Goal: Information Seeking & Learning: Find contact information

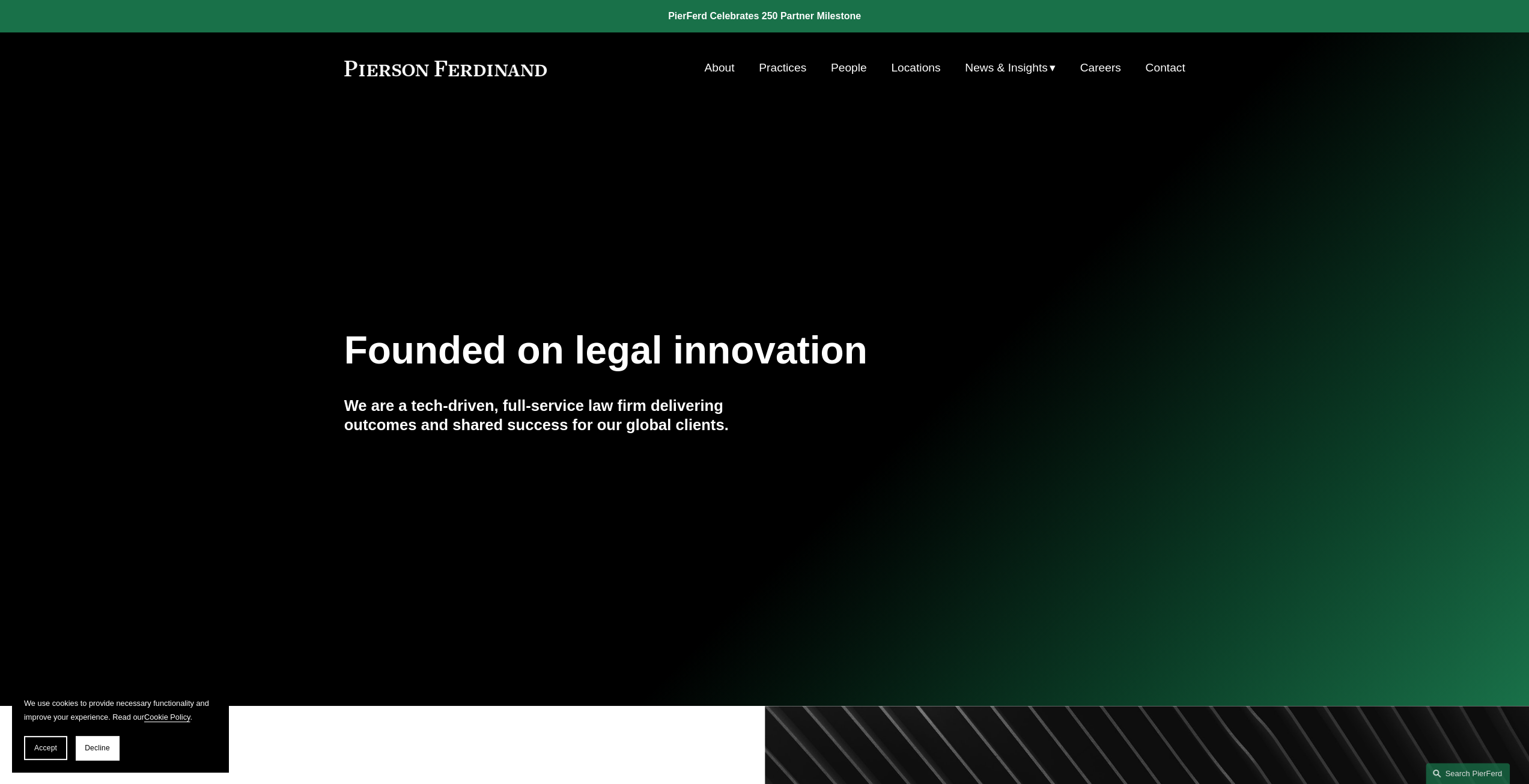
click at [784, 70] on link "Practices" at bounding box center [783, 67] width 48 height 22
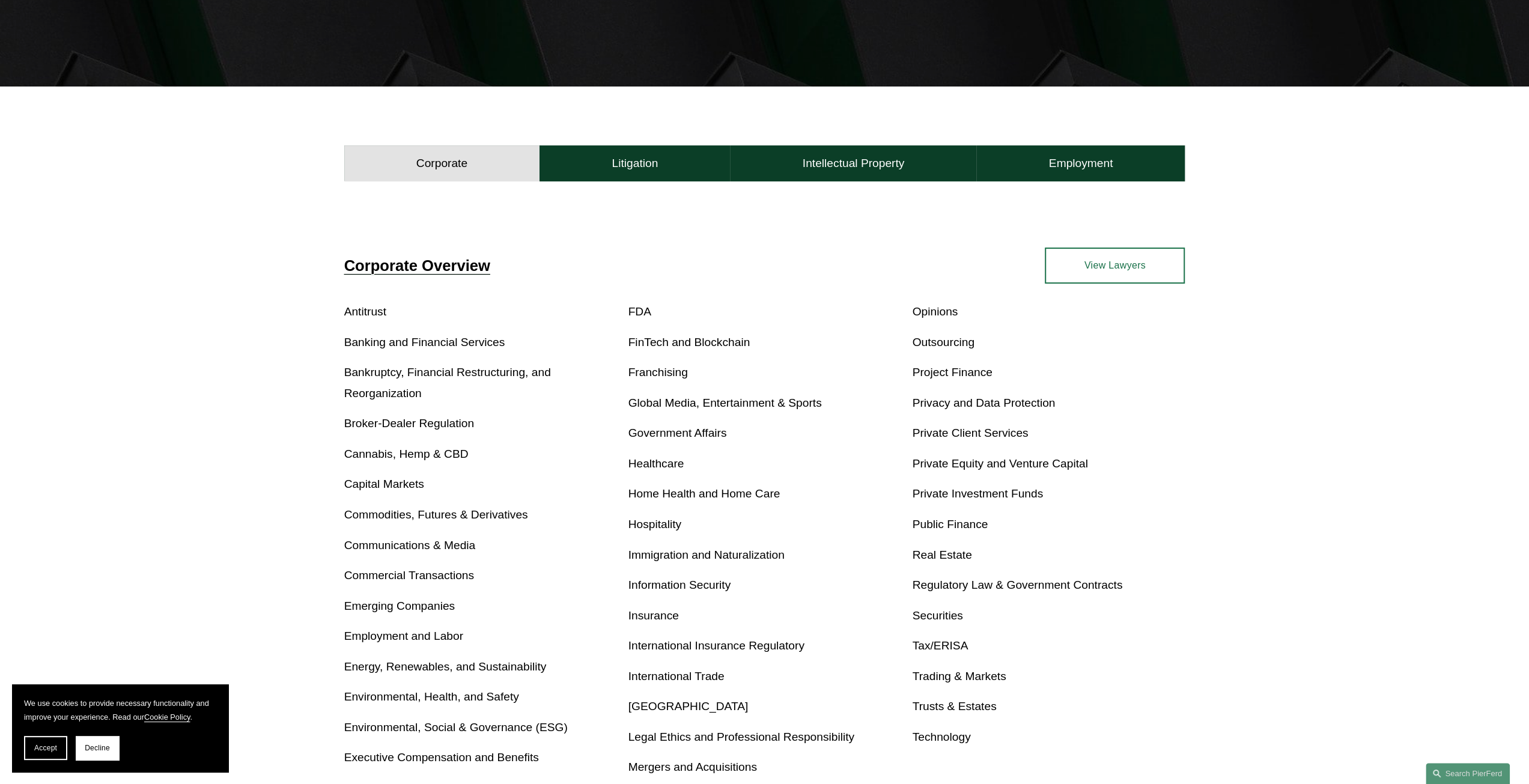
scroll to position [300, 0]
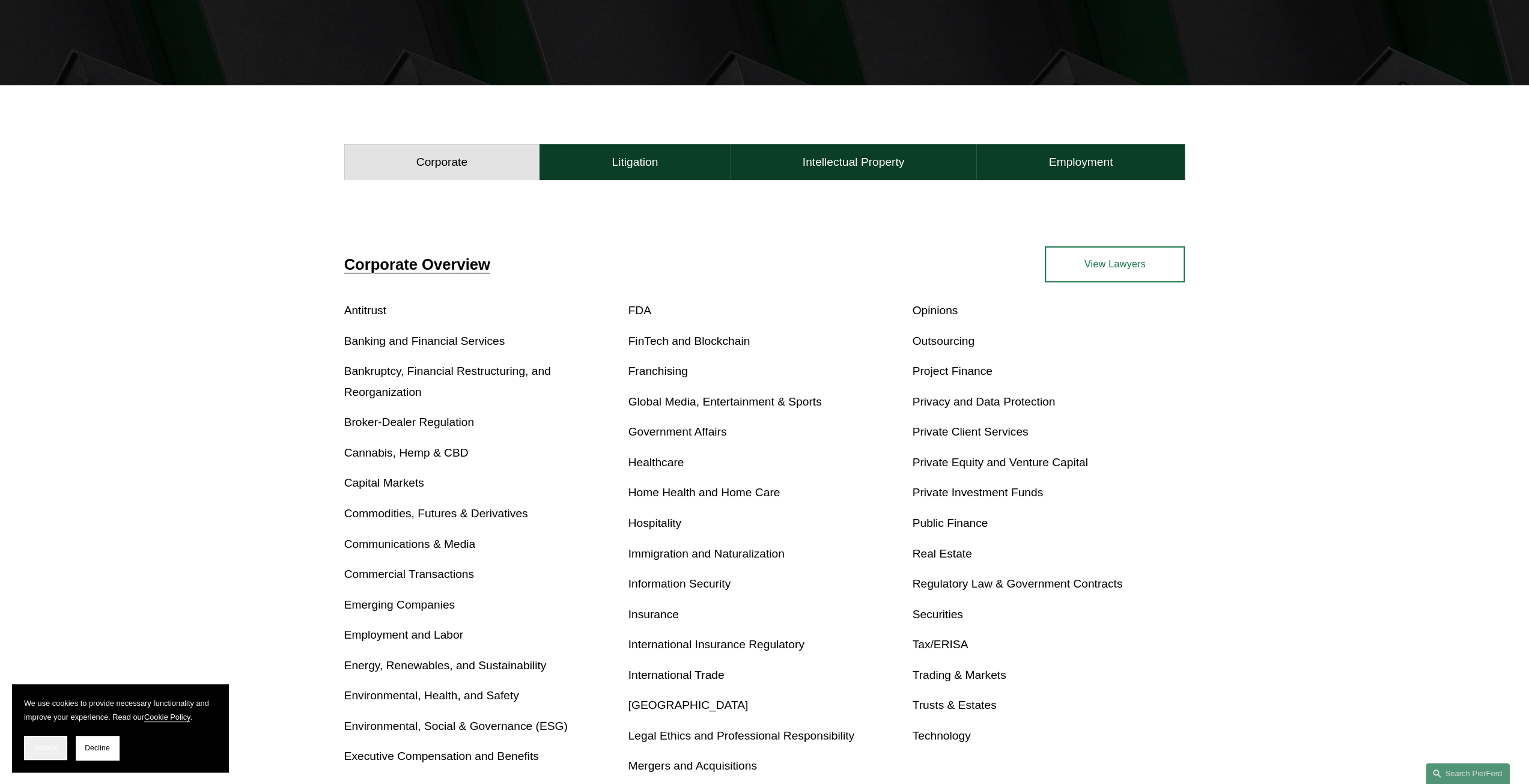
click at [53, 749] on span "Accept" at bounding box center [45, 747] width 22 height 9
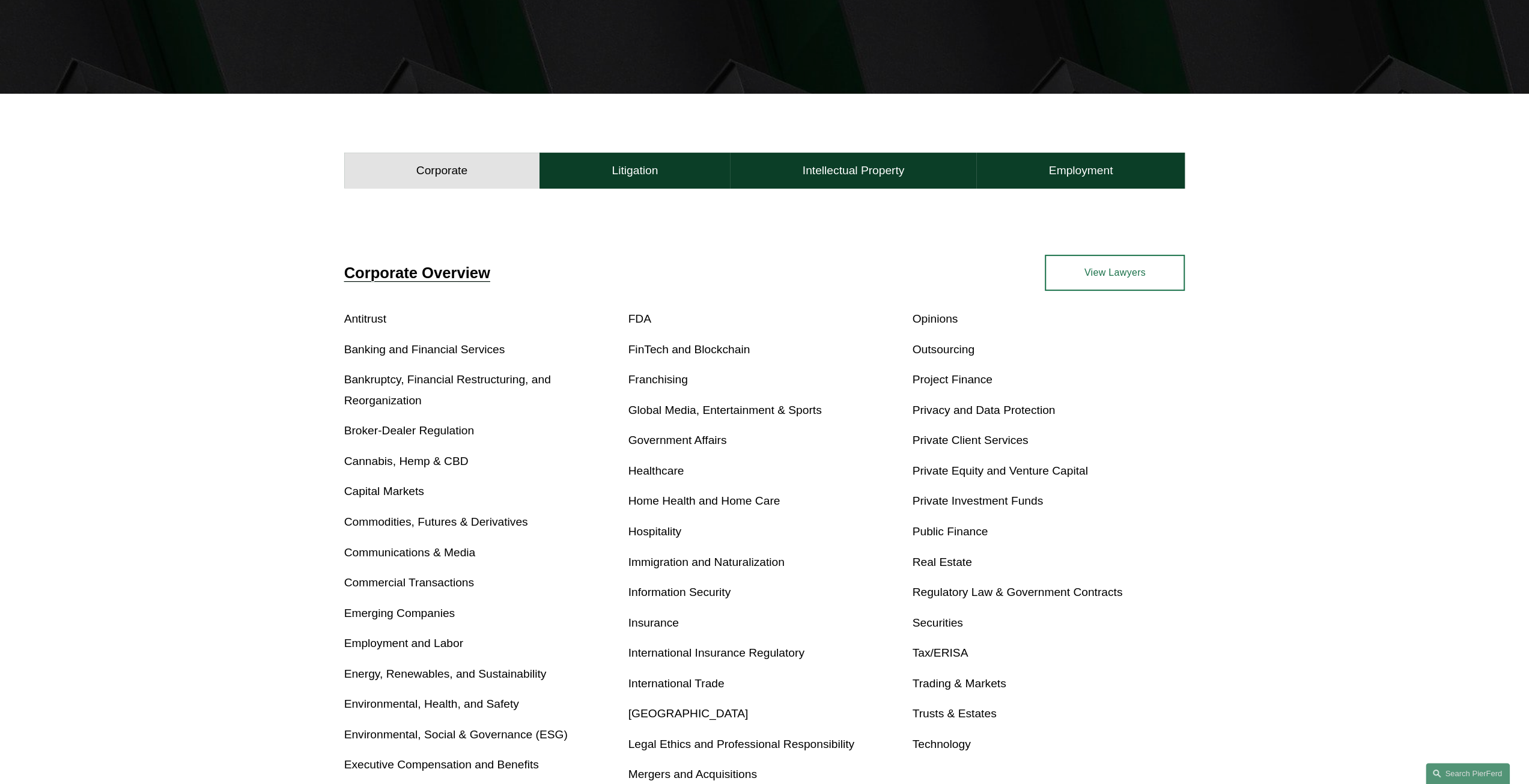
scroll to position [241, 0]
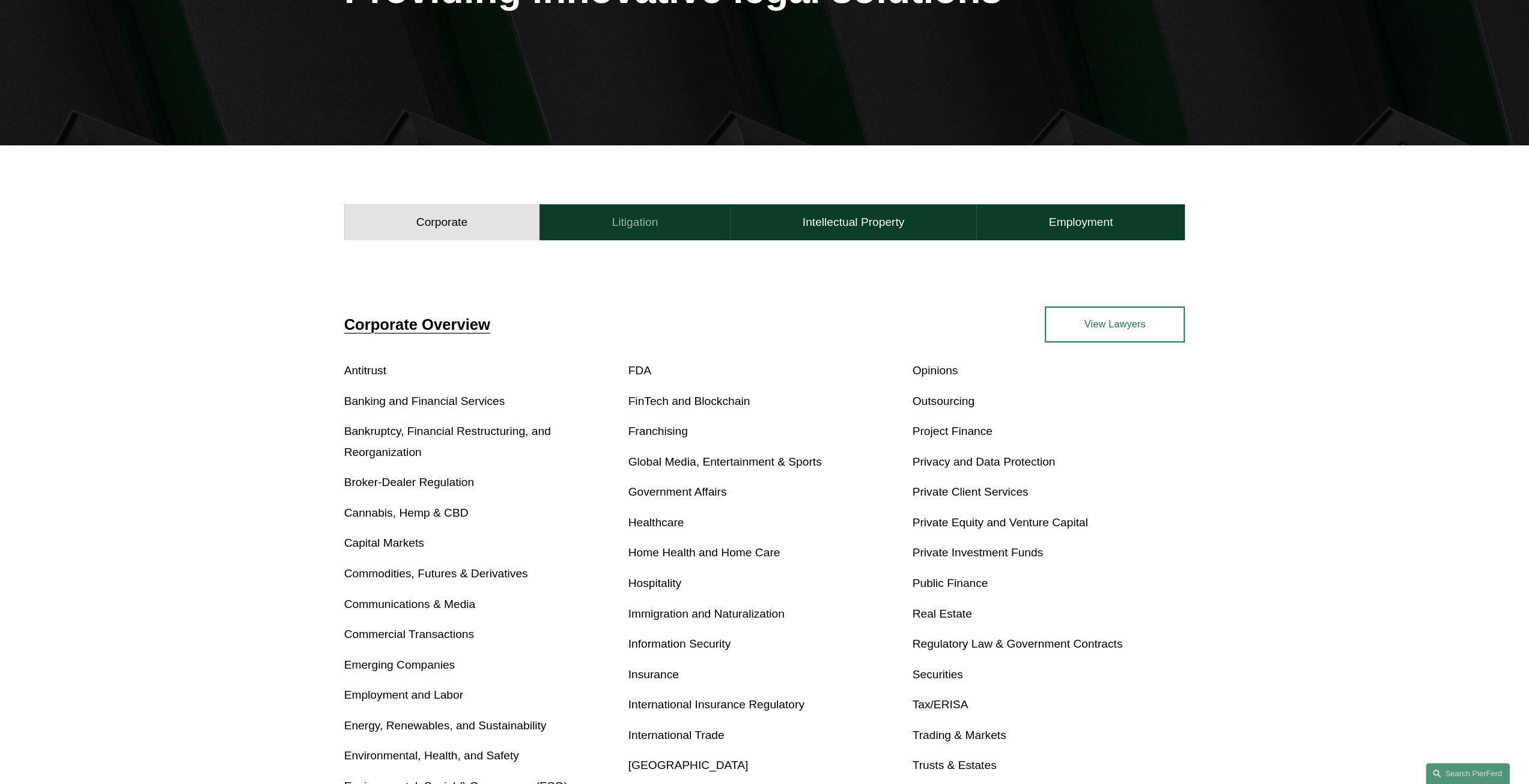
click at [626, 217] on h4 "Litigation" at bounding box center [634, 222] width 46 height 15
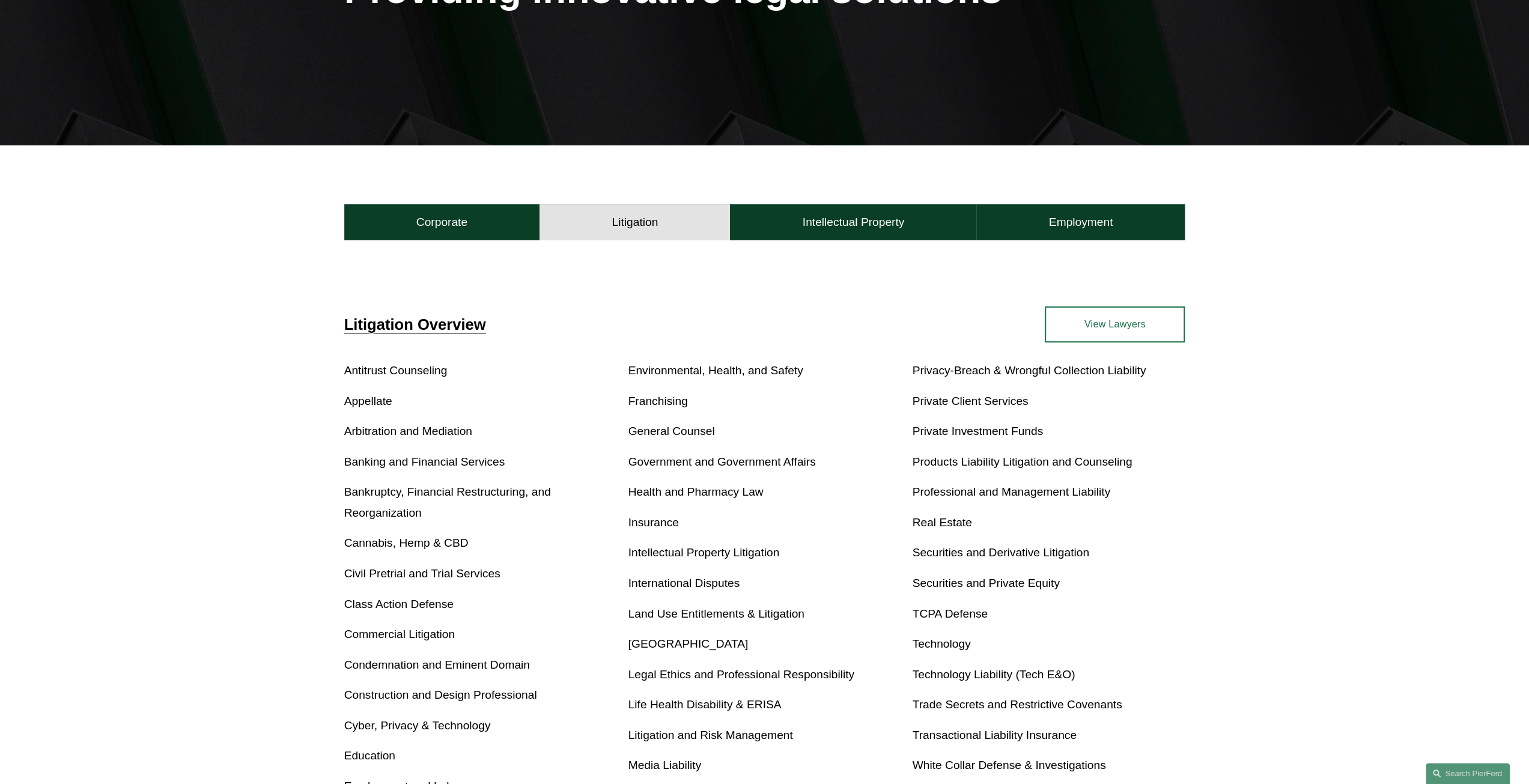
scroll to position [0, 0]
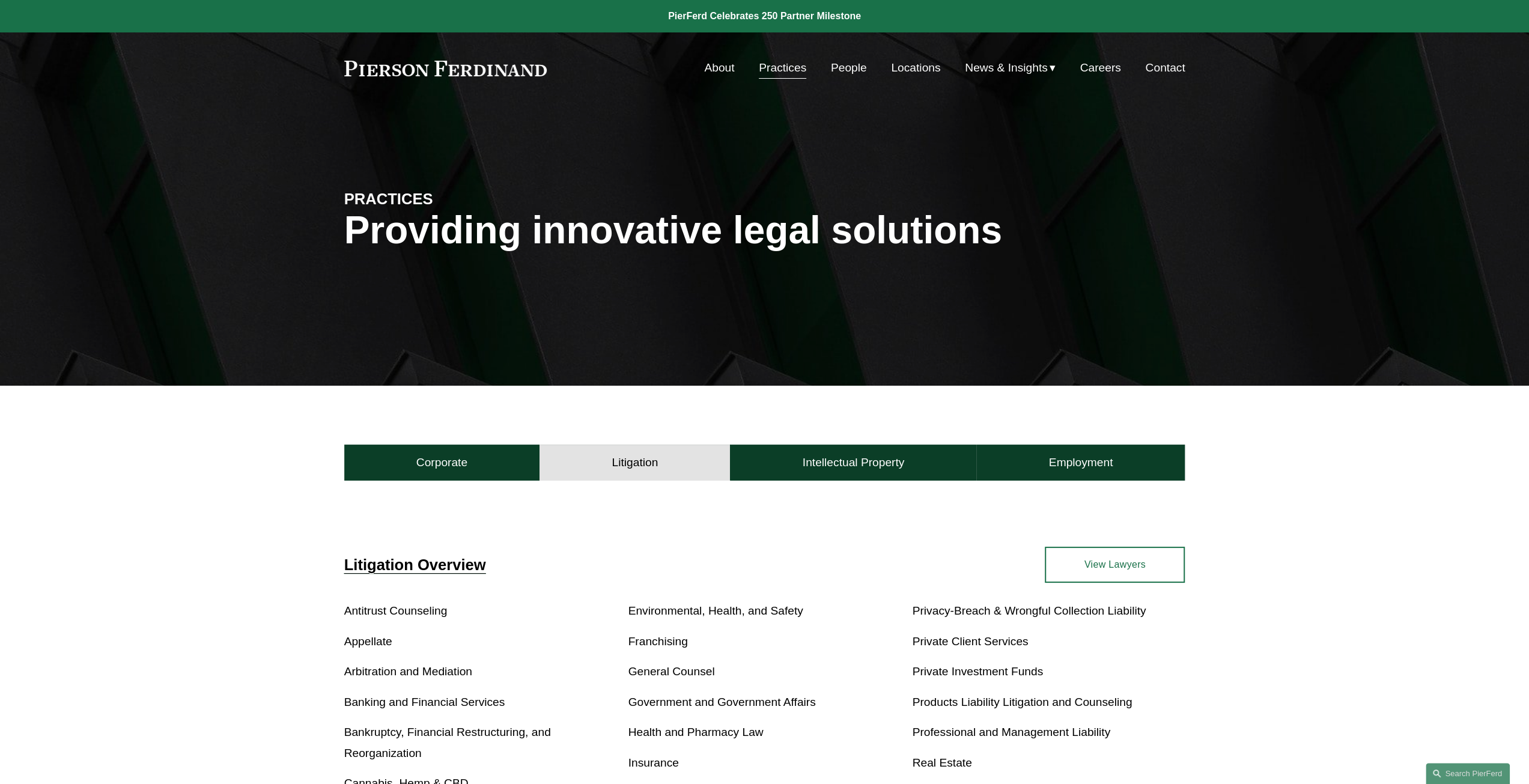
click at [844, 70] on link "People" at bounding box center [849, 67] width 36 height 22
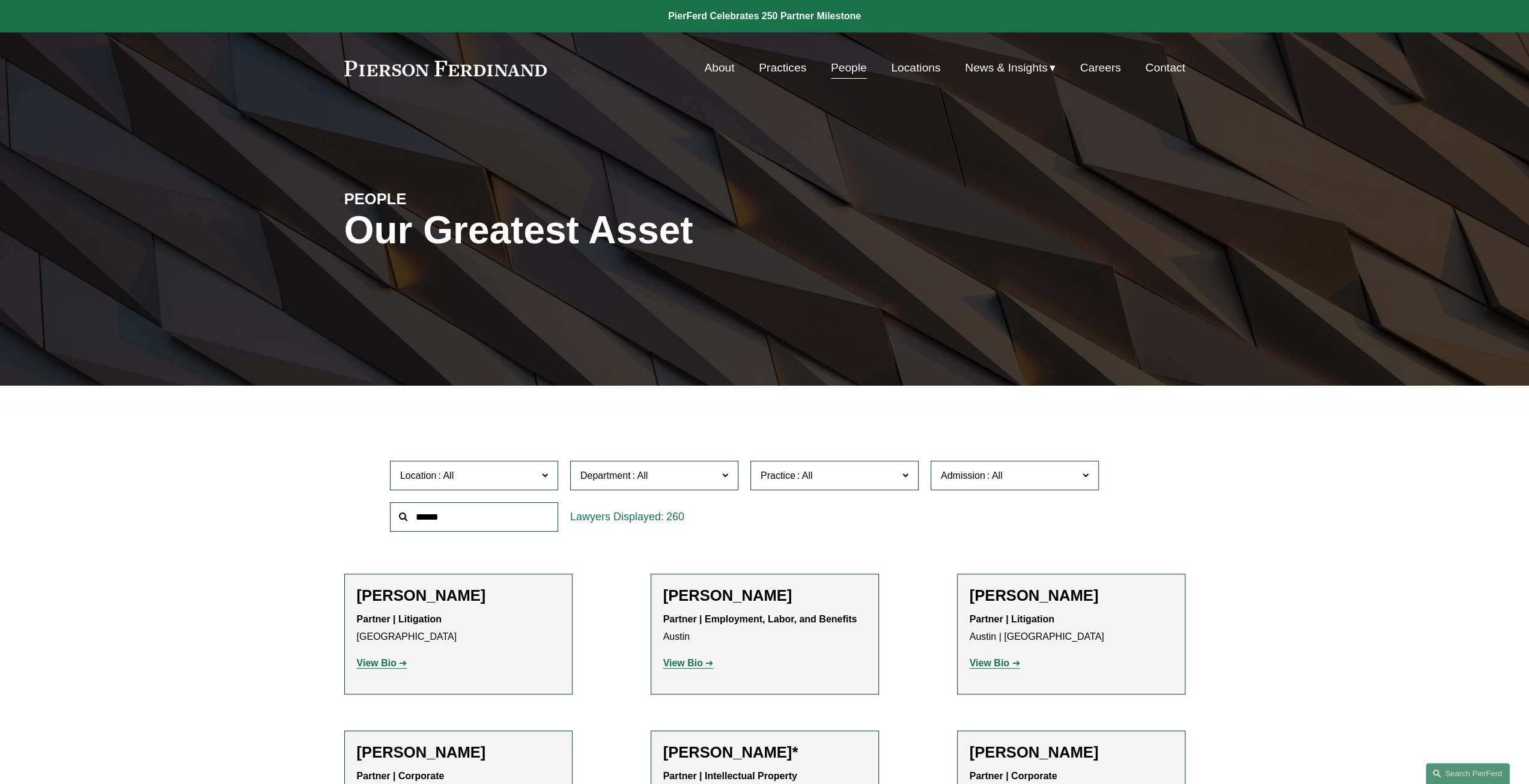
click at [913, 67] on link "Locations" at bounding box center [915, 67] width 50 height 22
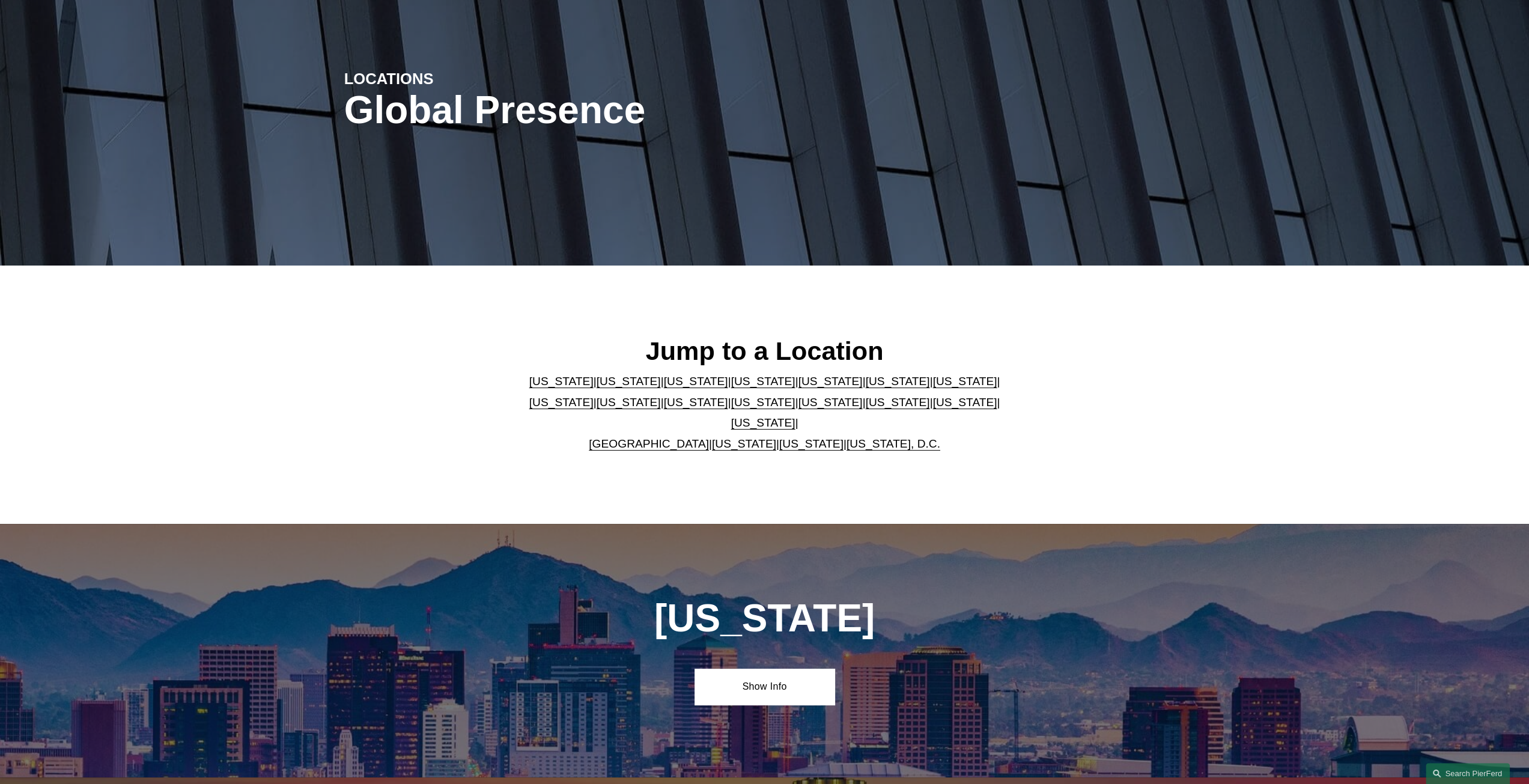
click at [731, 408] on link "[US_STATE]" at bounding box center [763, 401] width 64 height 13
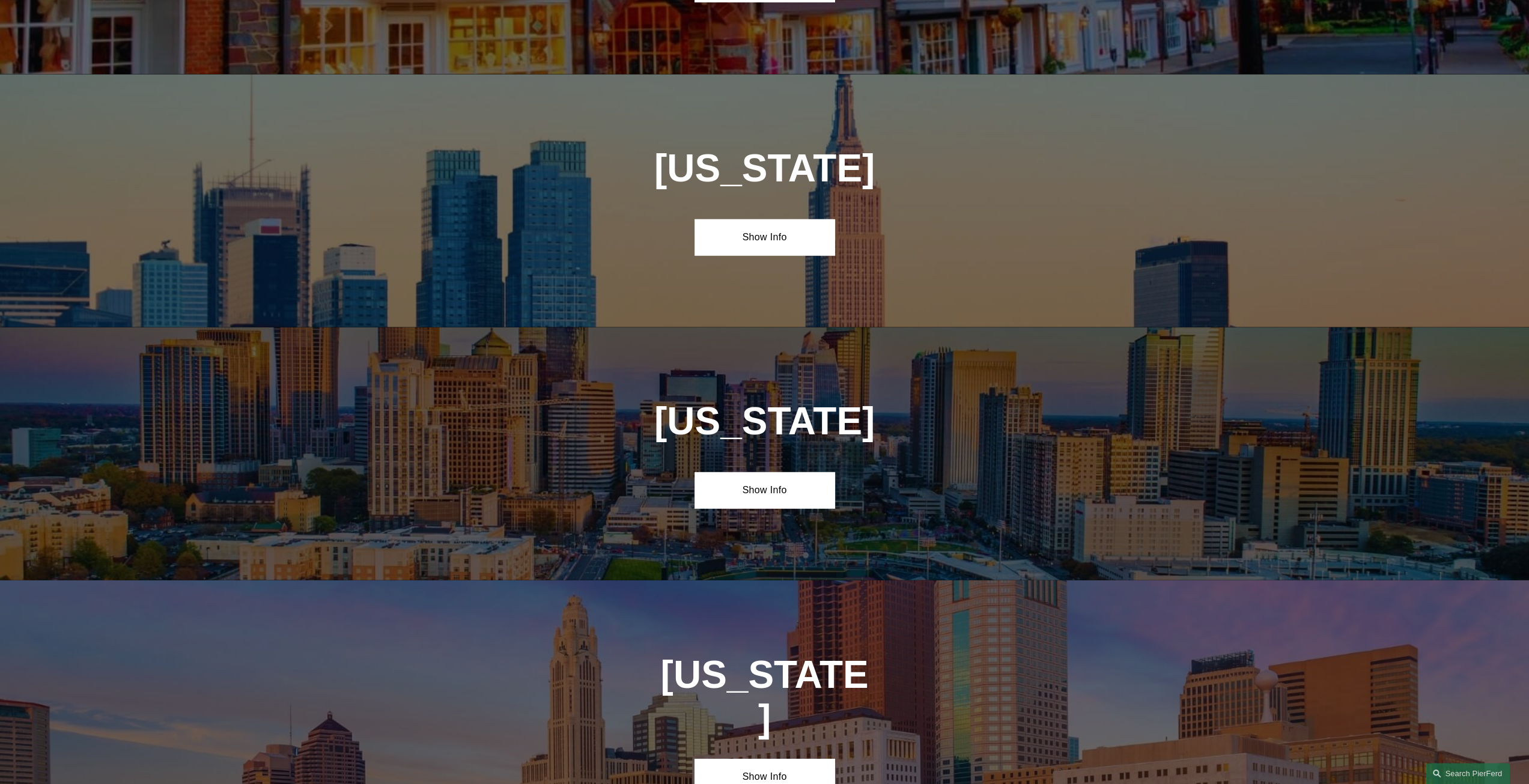
scroll to position [3174, 0]
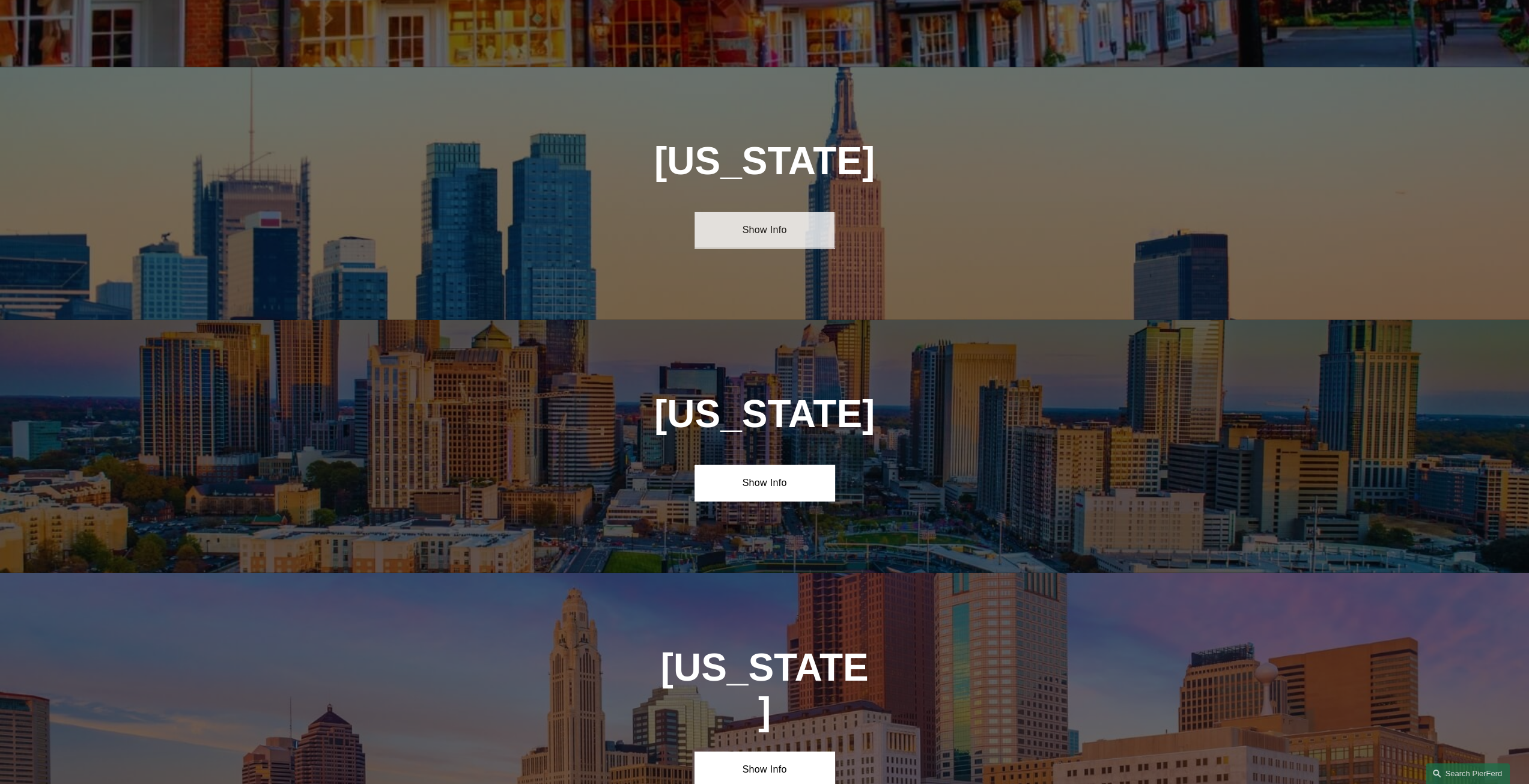
click at [797, 212] on link "Show Info" at bounding box center [765, 230] width 140 height 36
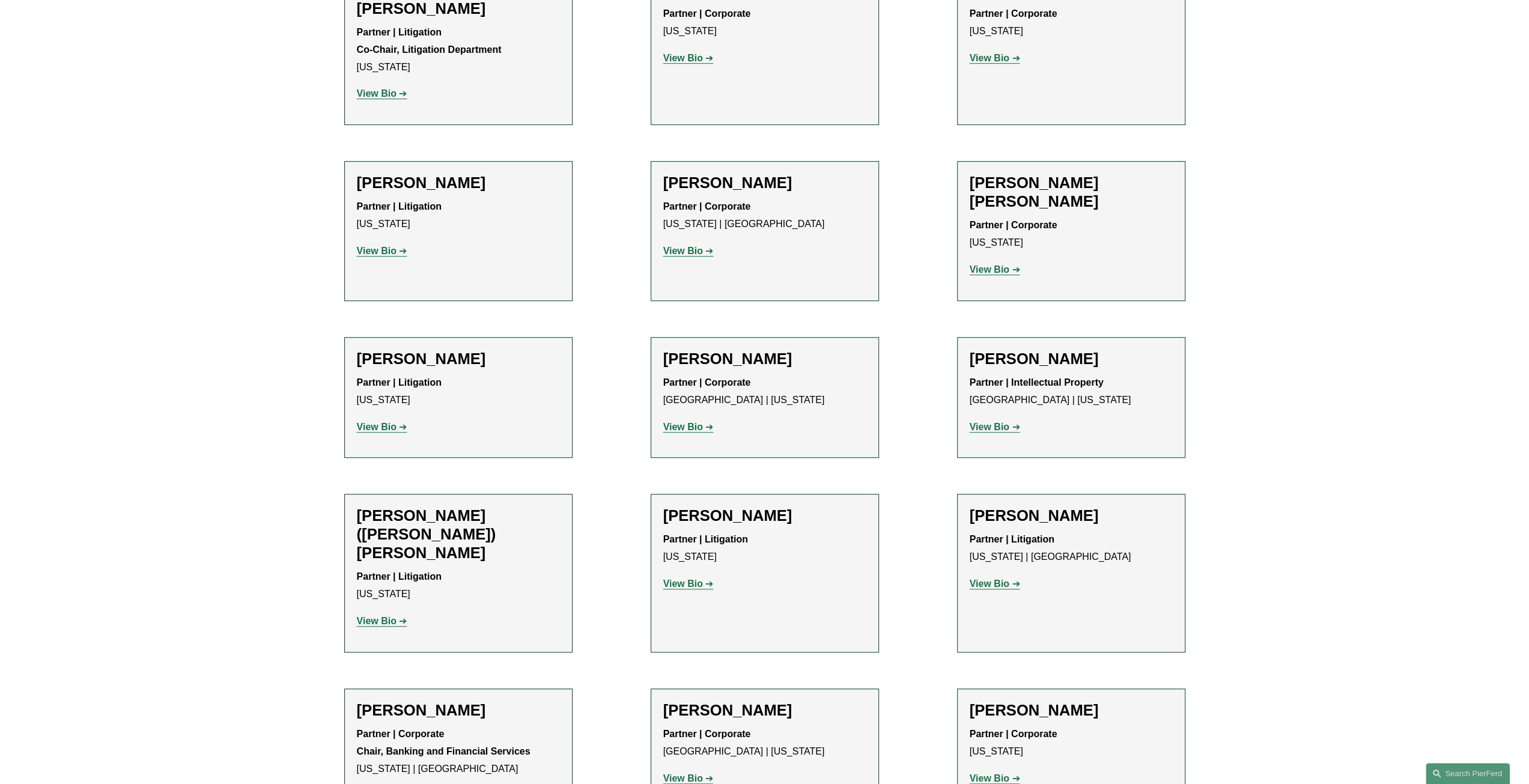
scroll to position [780, 0]
drag, startPoint x: 994, startPoint y: 549, endPoint x: 978, endPoint y: 550, distance: 16.0
drag, startPoint x: 975, startPoint y: 549, endPoint x: 701, endPoint y: 542, distance: 274.1
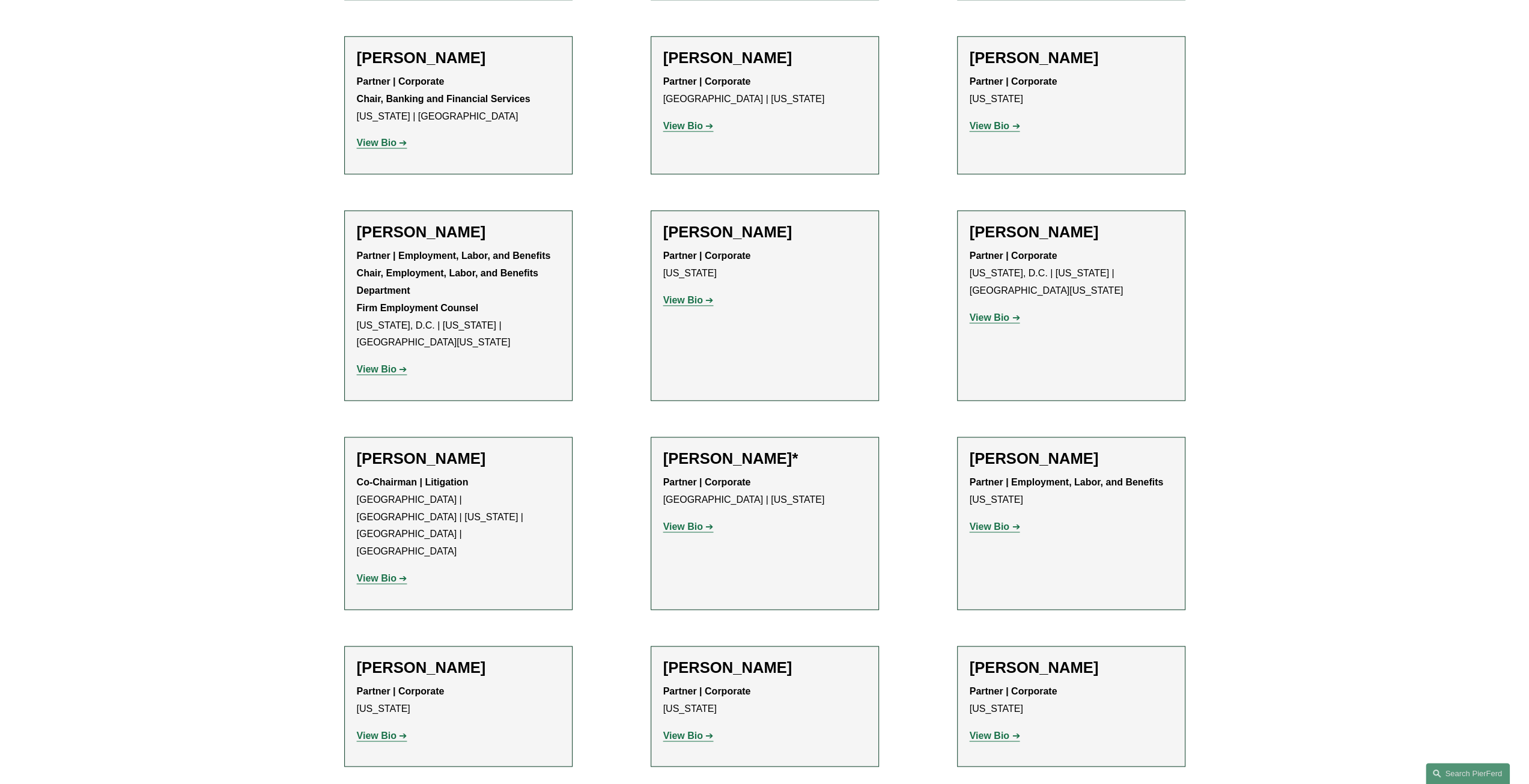
scroll to position [1561, 0]
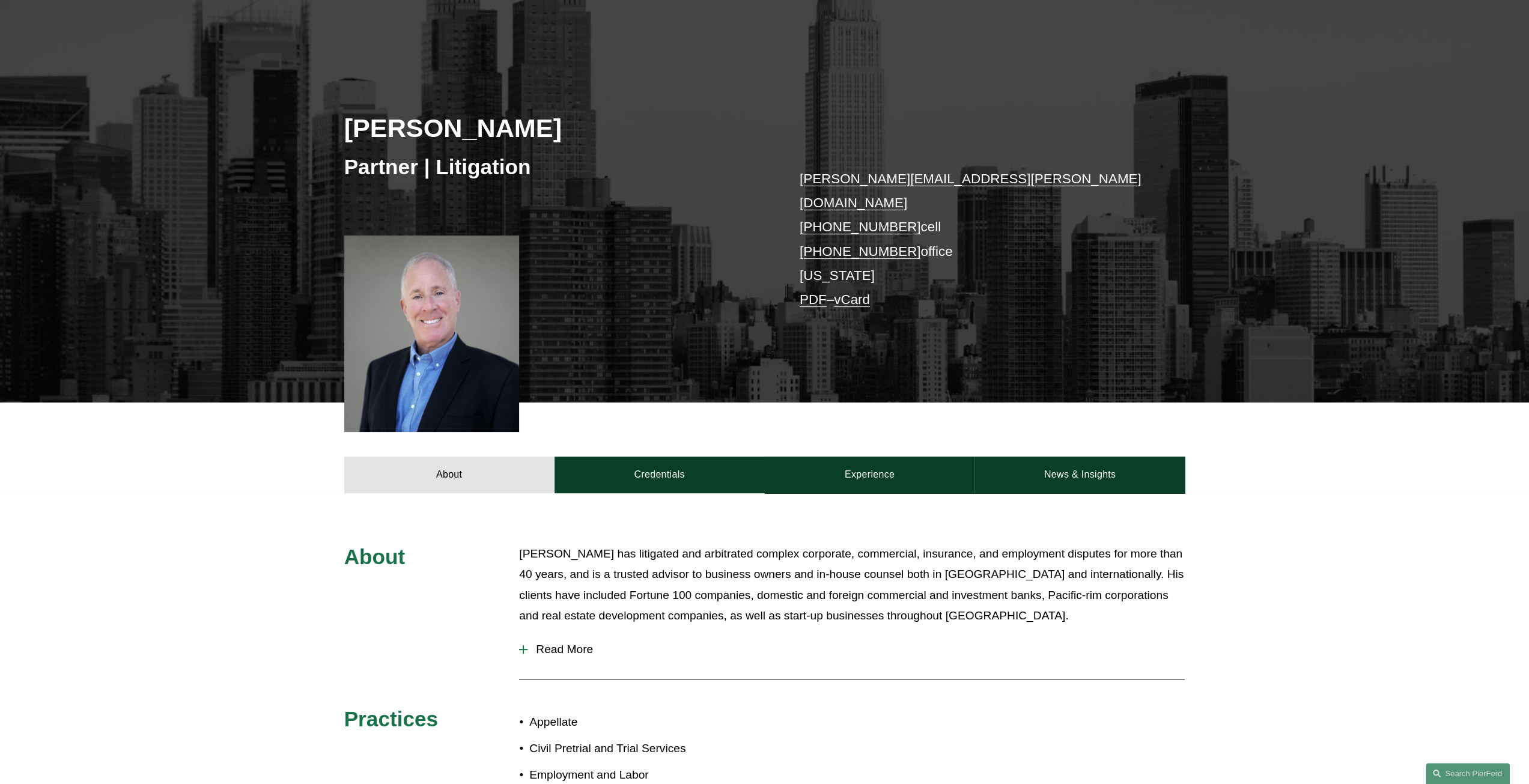
scroll to position [241, 0]
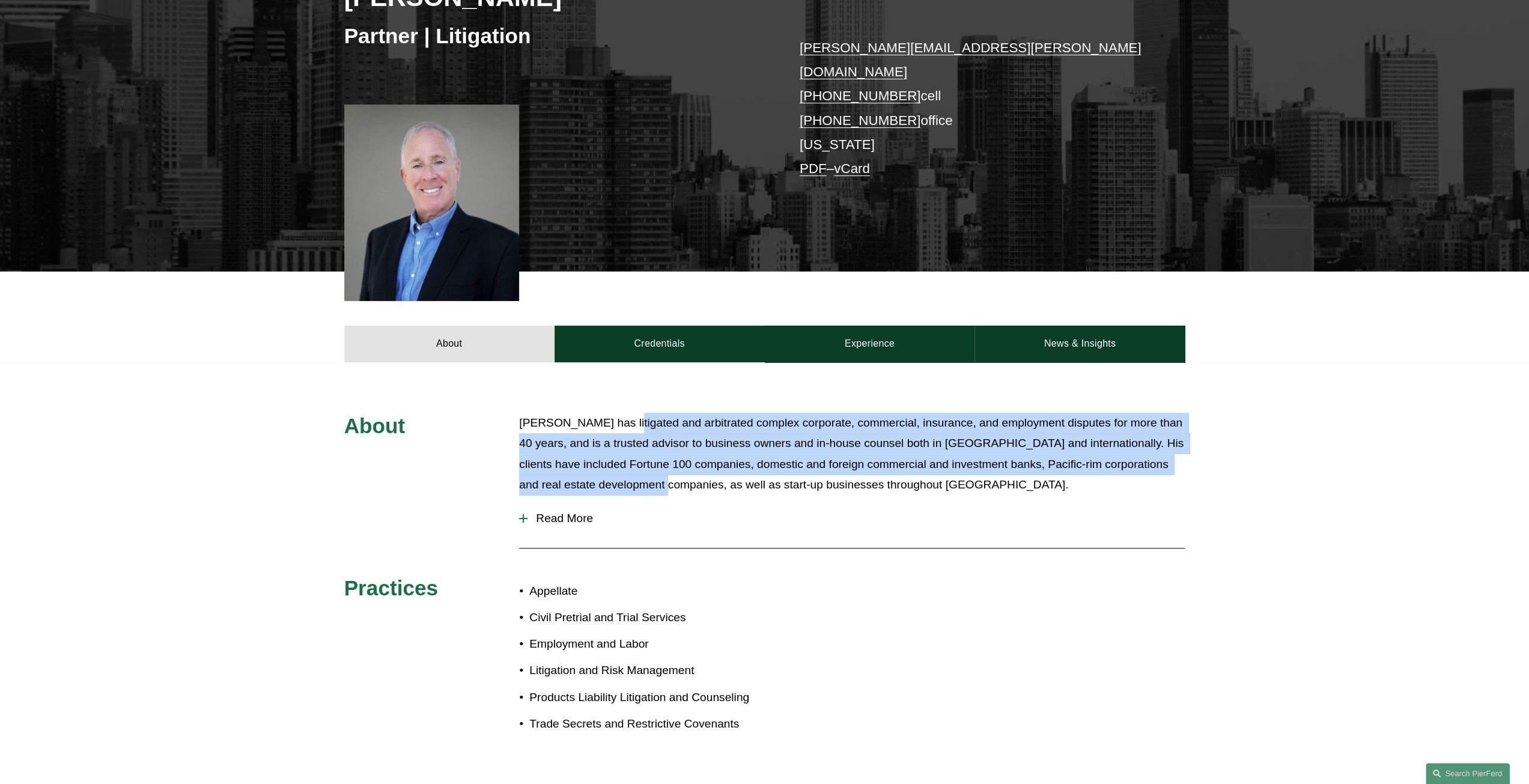
drag, startPoint x: 621, startPoint y: 399, endPoint x: 653, endPoint y: 460, distance: 68.9
click at [653, 460] on p "Mr. Cohen has litigated and arbitrated complex corporate, commercial, insurance…" at bounding box center [852, 454] width 666 height 83
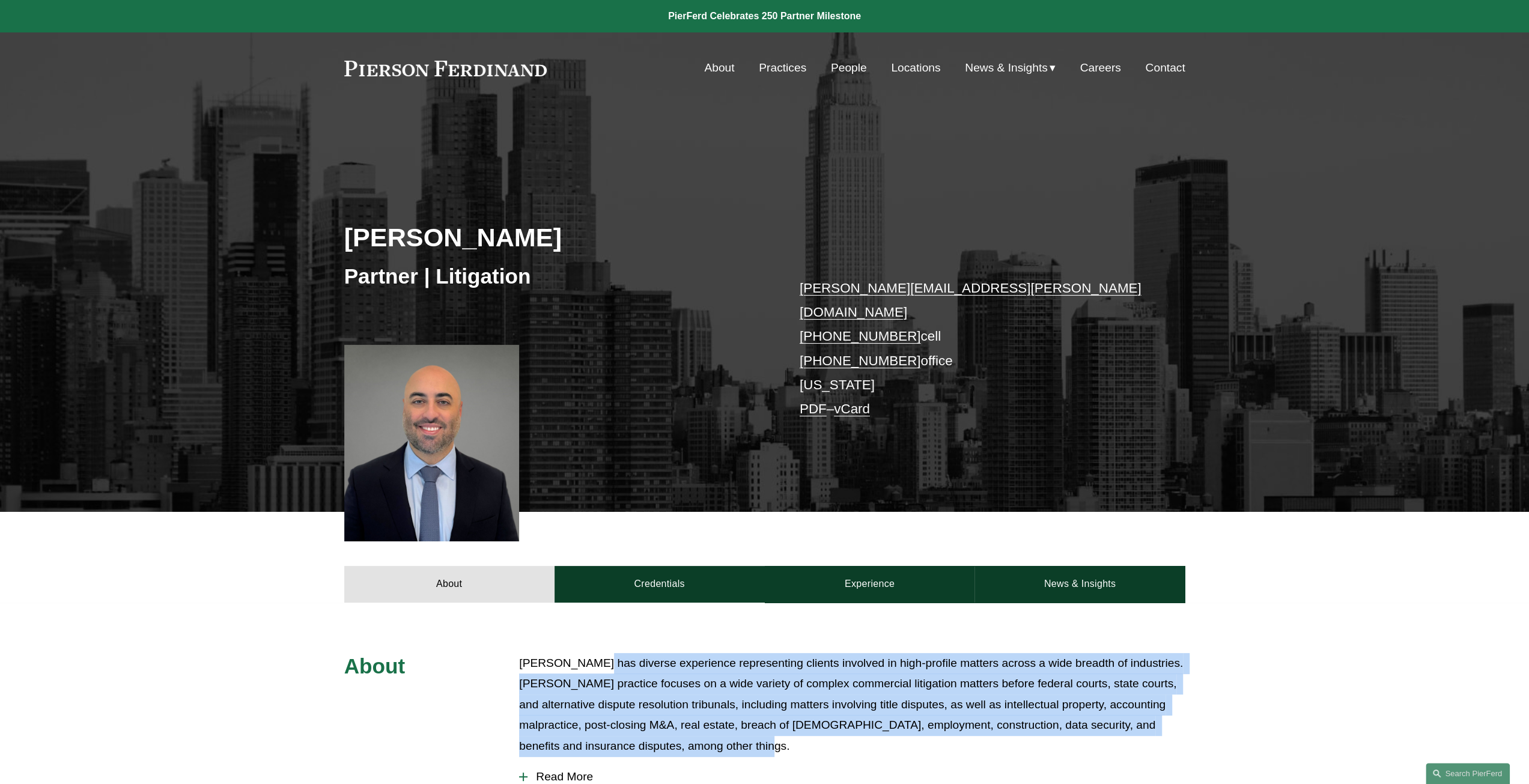
drag, startPoint x: 595, startPoint y: 653, endPoint x: 731, endPoint y: 720, distance: 151.6
click at [731, 720] on p "Matthew DeFrancesco has diverse experience representing clients involved in hig…" at bounding box center [852, 704] width 666 height 104
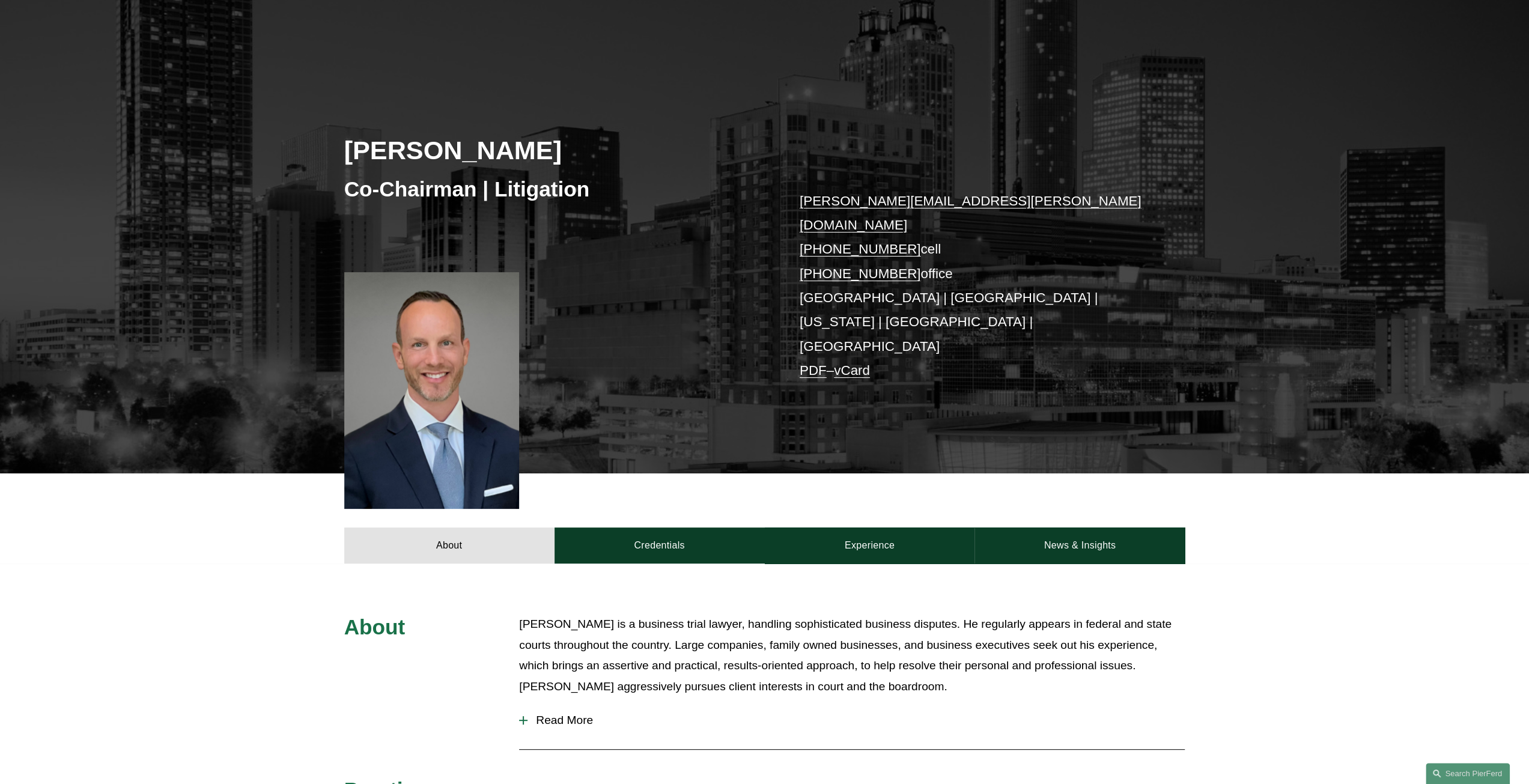
scroll to position [180, 0]
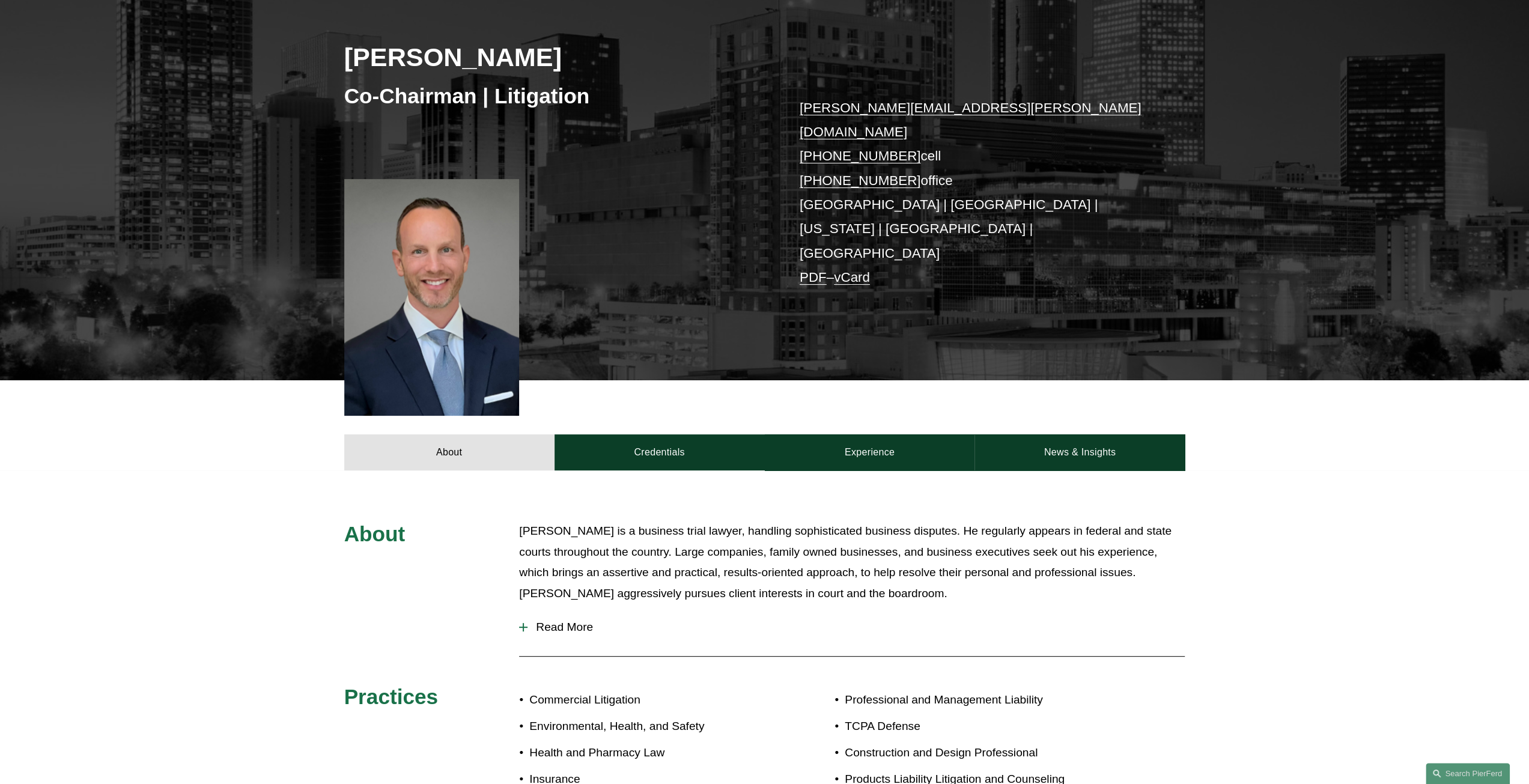
click at [589, 620] on span "Read More" at bounding box center [856, 627] width 657 height 14
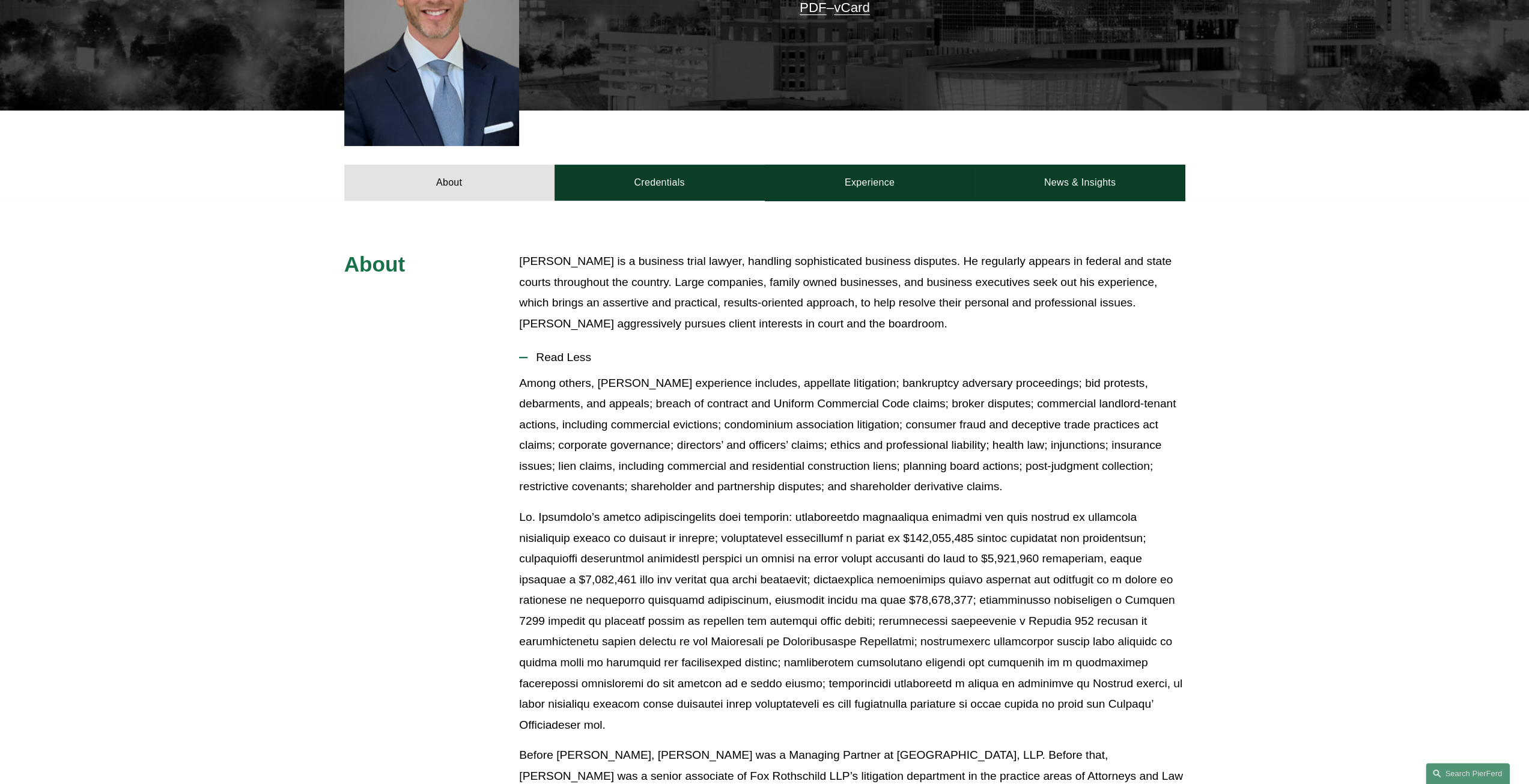
scroll to position [601, 0]
